Goal: Information Seeking & Learning: Learn about a topic

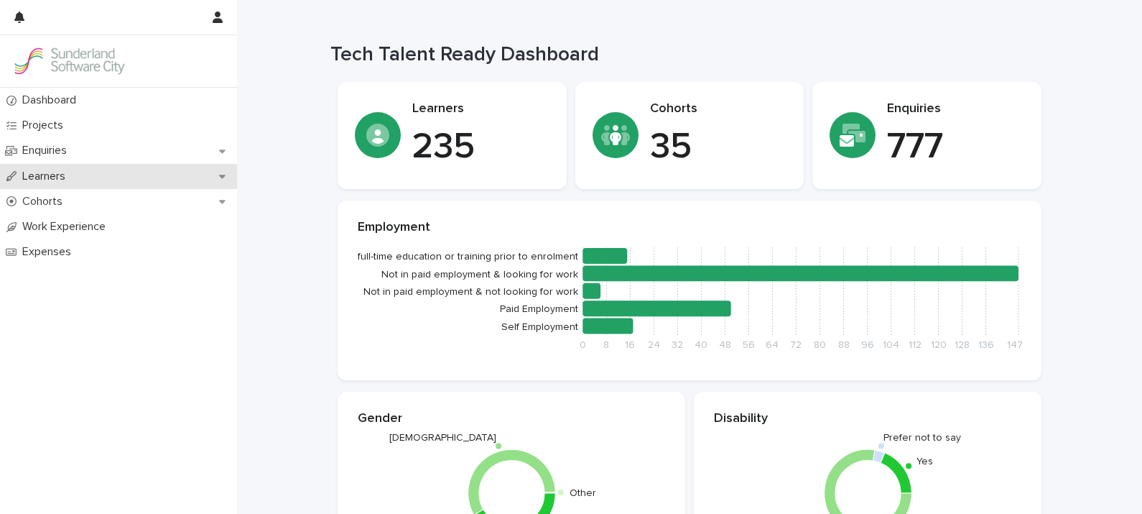
click at [61, 171] on p "Learners" at bounding box center [47, 177] width 60 height 14
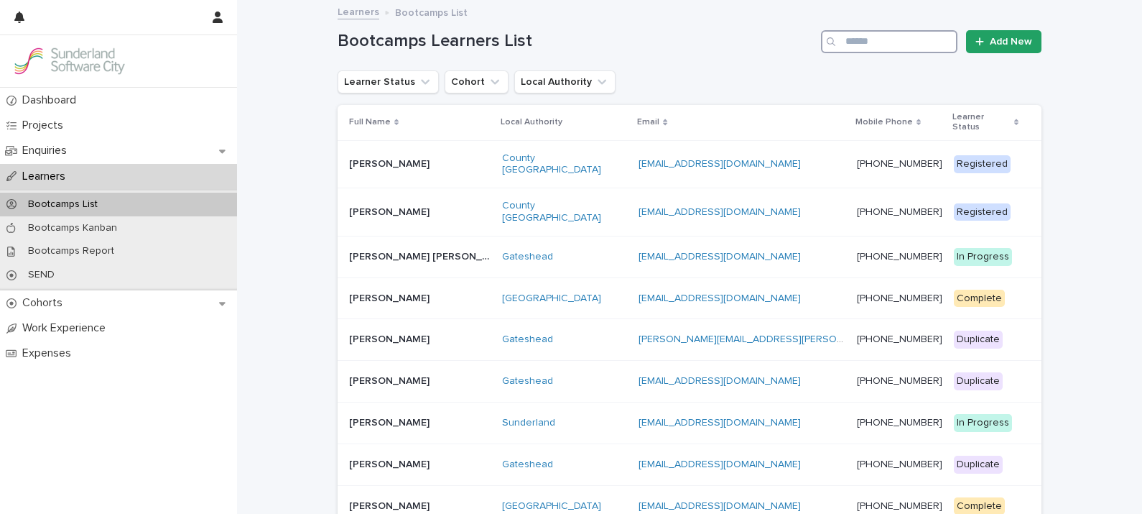
click at [896, 36] on input "Search" at bounding box center [889, 41] width 136 height 23
type input "**********"
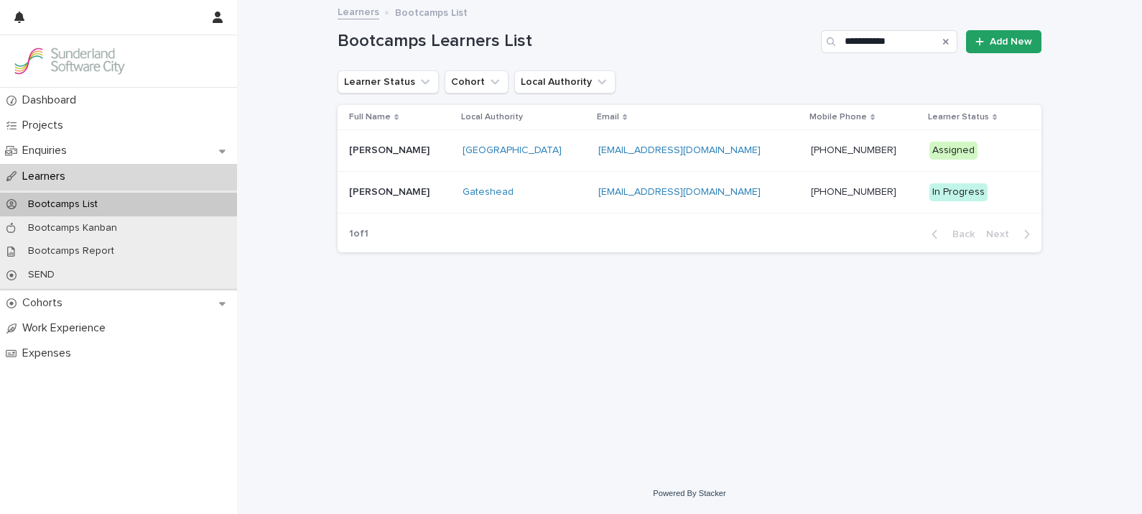
click at [391, 149] on p "[PERSON_NAME]" at bounding box center [390, 149] width 83 height 15
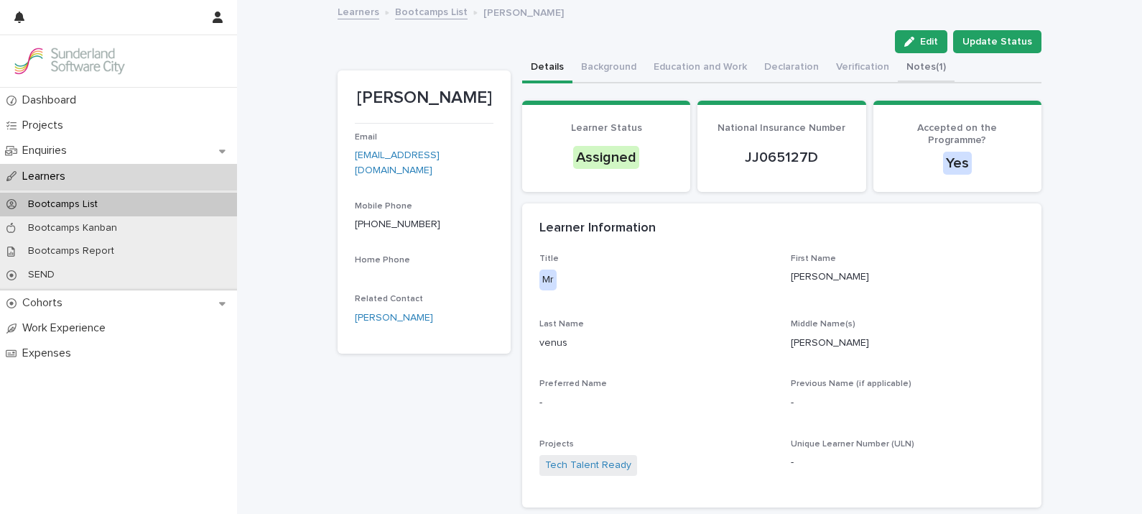
click at [911, 65] on button "Notes (1)" at bounding box center [926, 68] width 57 height 30
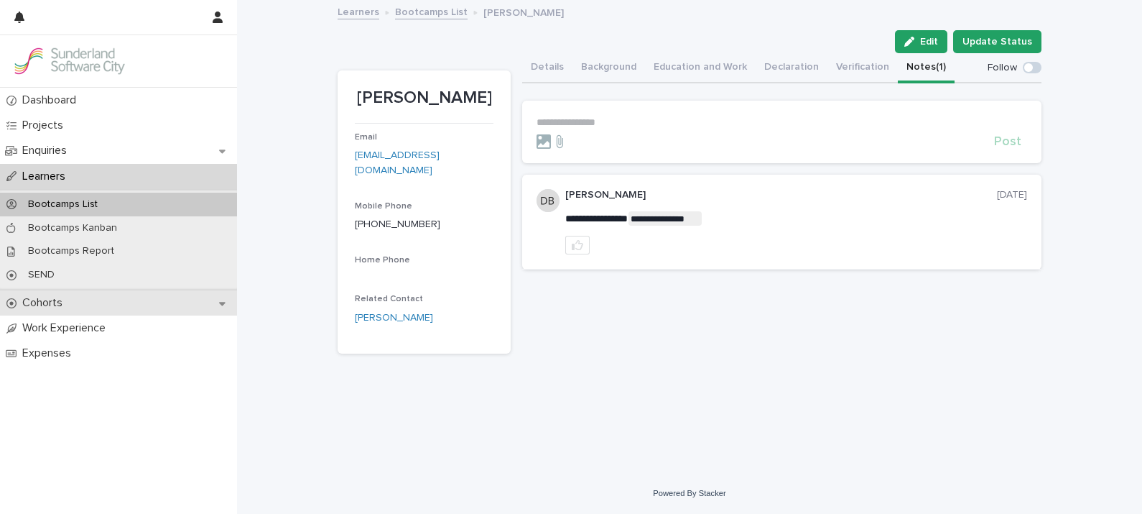
click at [39, 296] on p "Cohorts" at bounding box center [45, 303] width 57 height 14
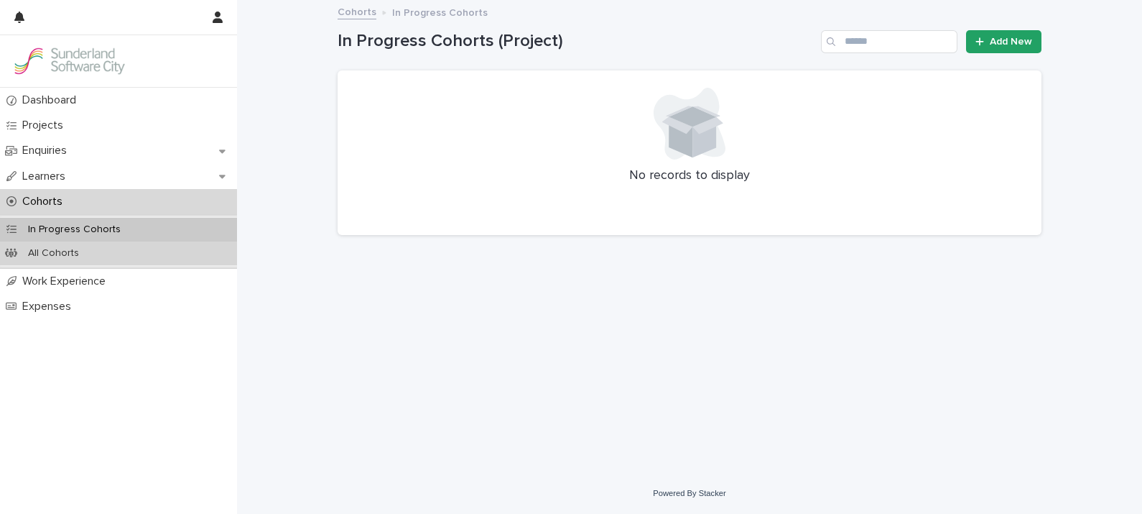
click at [72, 255] on p "All Cohorts" at bounding box center [54, 253] width 74 height 12
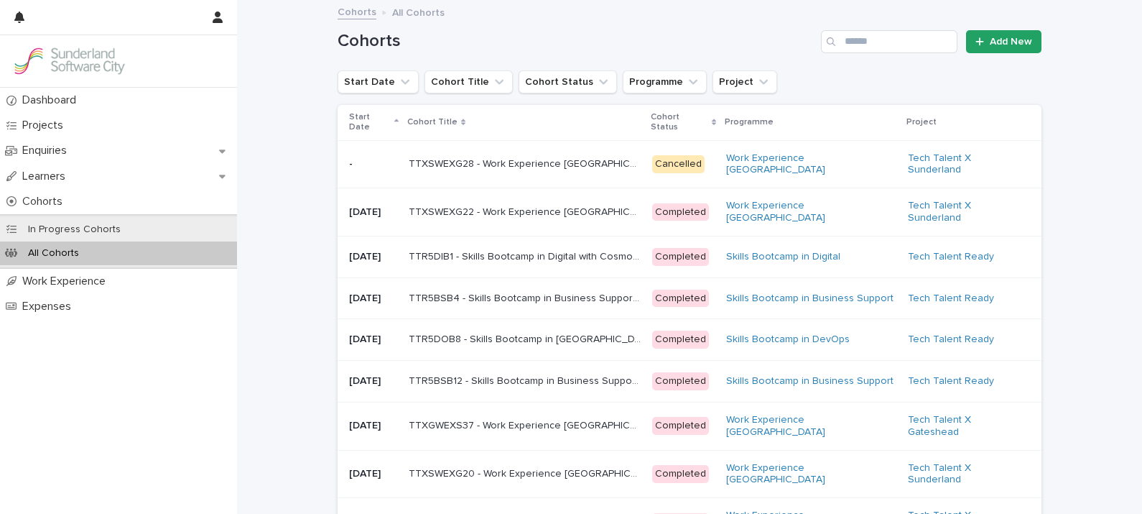
click at [370, 121] on p "Start Date" at bounding box center [370, 122] width 42 height 27
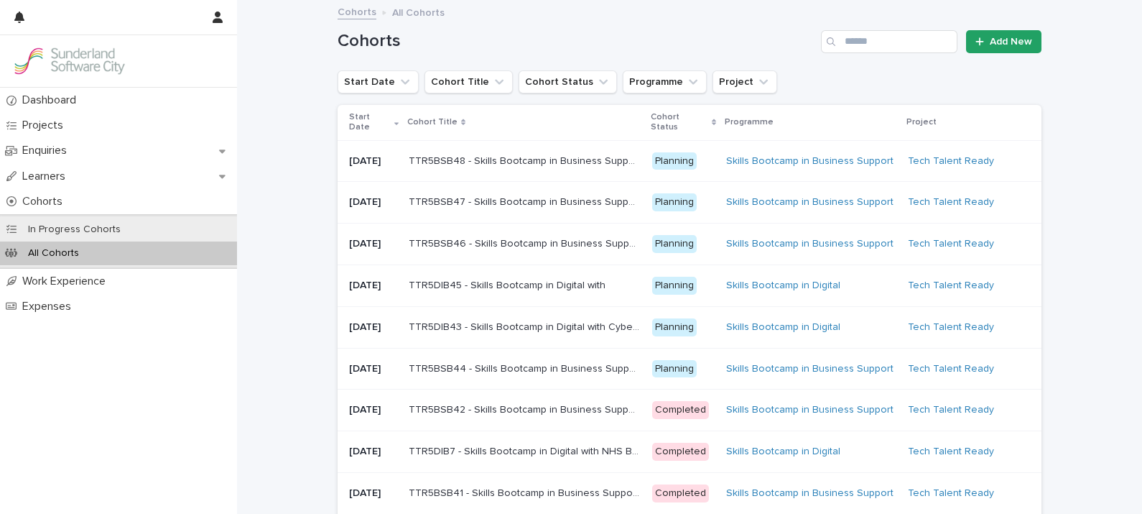
click at [370, 121] on p "Start Date" at bounding box center [370, 122] width 42 height 27
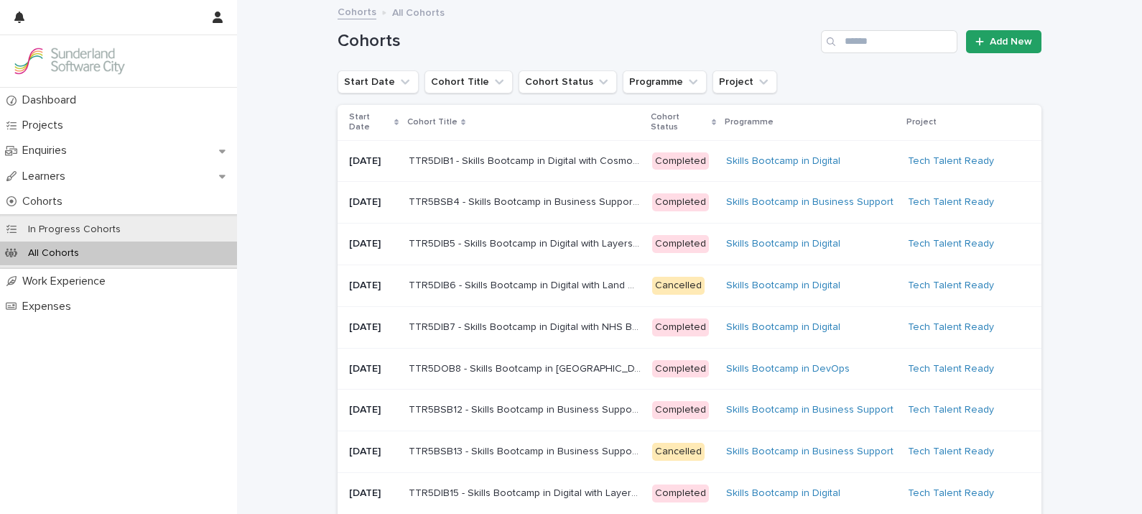
click at [370, 121] on p "Start Date" at bounding box center [370, 122] width 42 height 27
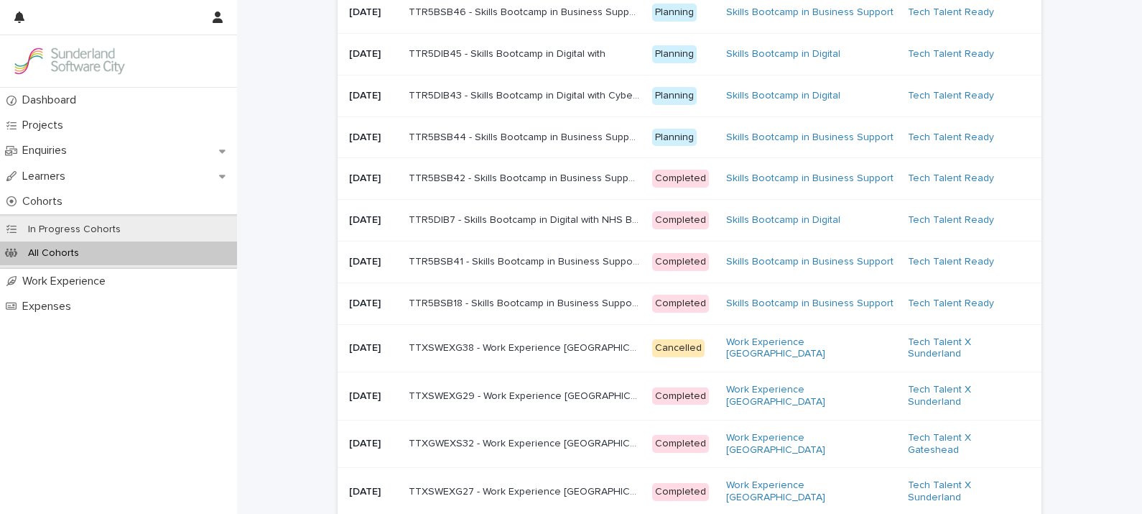
scroll to position [233, 0]
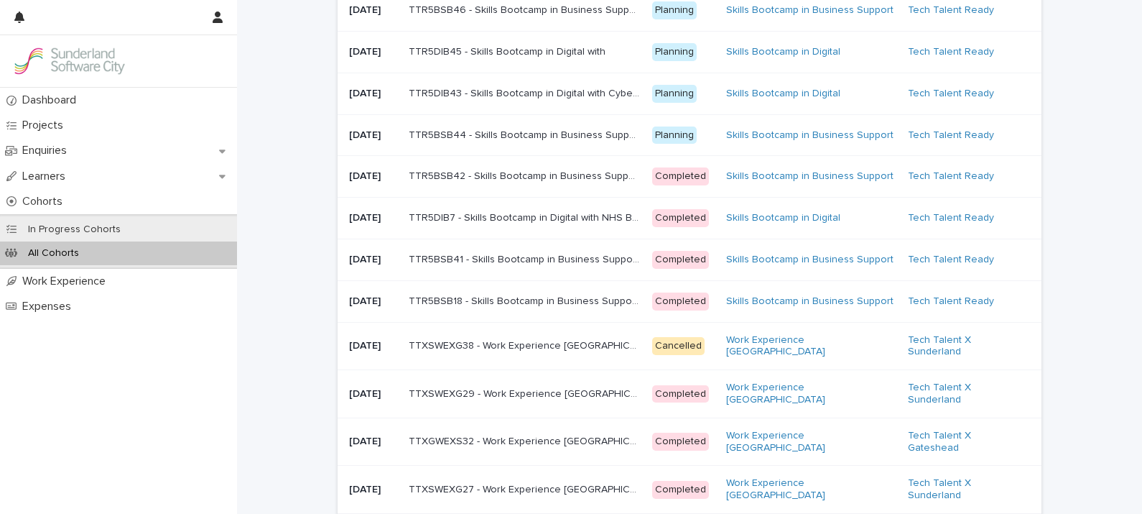
click at [524, 322] on td "TTR5BSB18 - Skills Bootcamp in Business Support with NHS Business Services Auth…" at bounding box center [524, 301] width 243 height 42
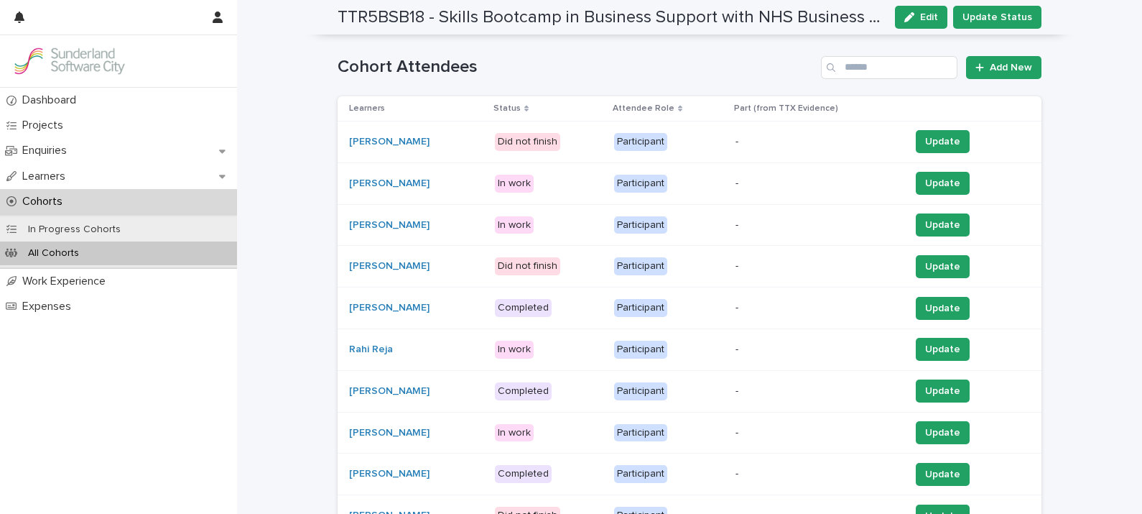
scroll to position [99, 0]
